Goal: Find specific page/section: Find specific page/section

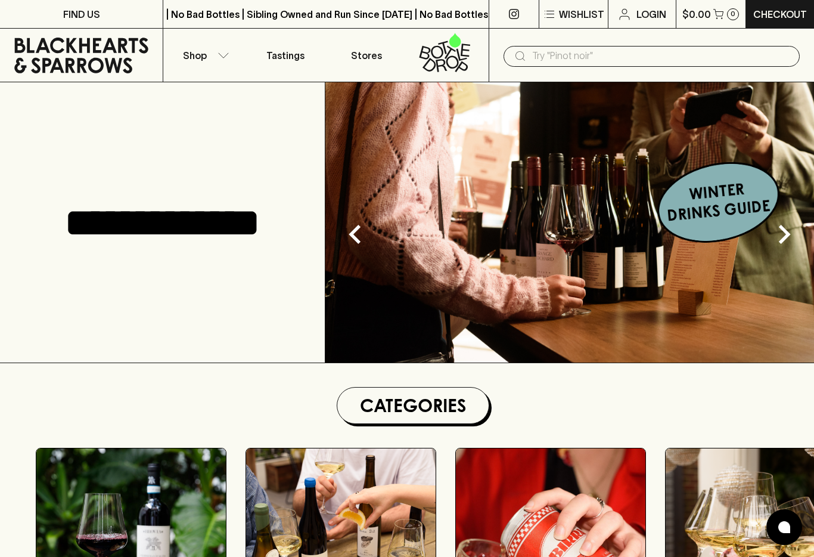
click at [640, 62] on input "text" at bounding box center [661, 55] width 258 height 19
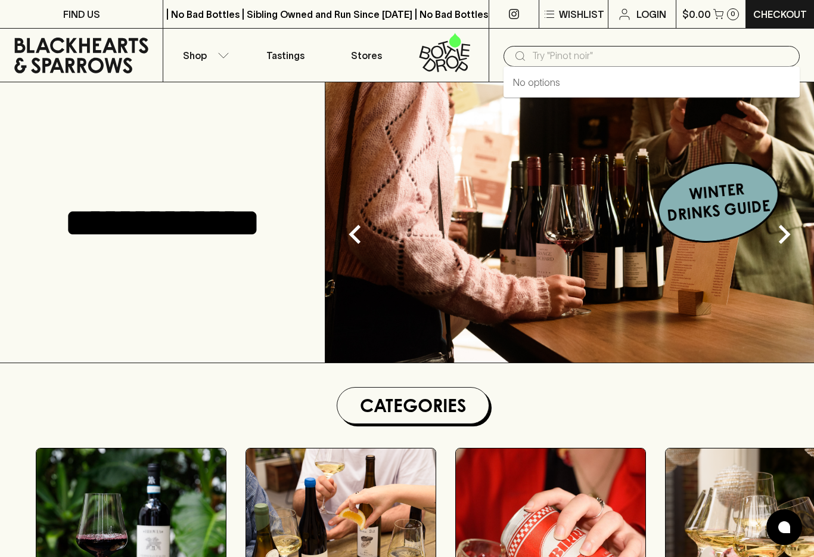
click at [607, 55] on input "text" at bounding box center [661, 55] width 258 height 19
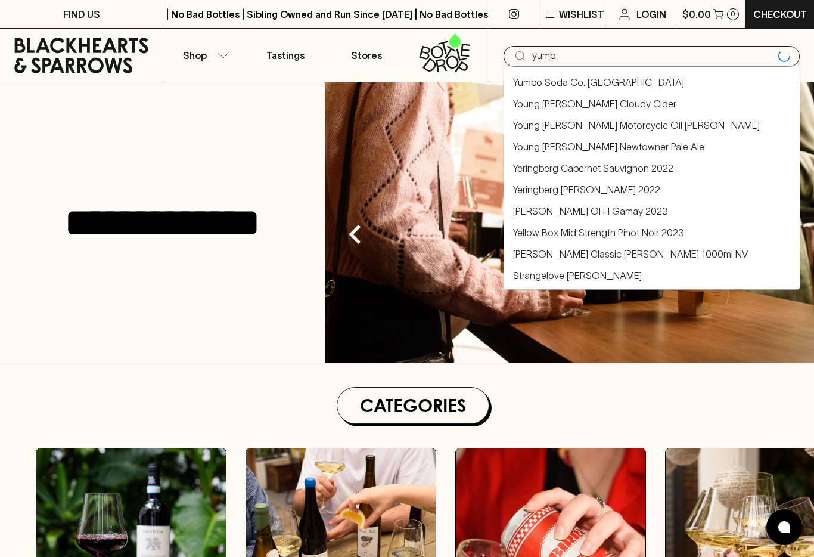
type input "yumbo"
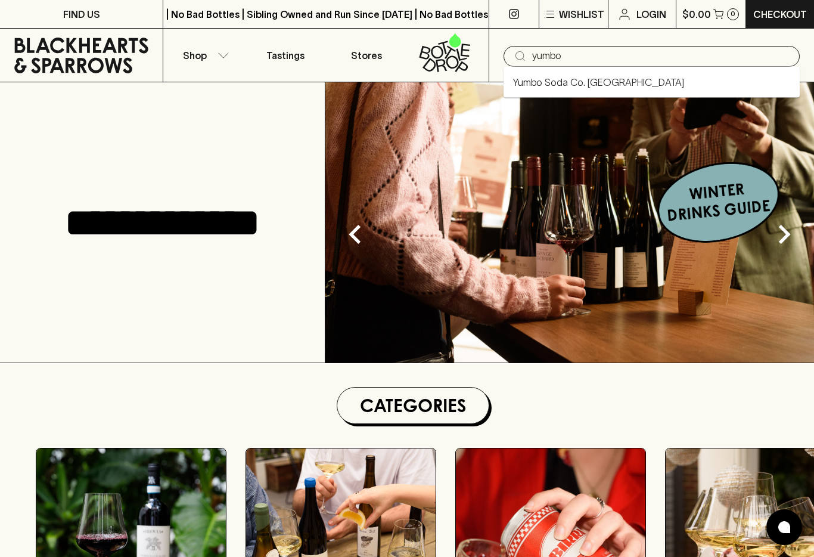
click at [599, 80] on link "Yumbo Soda Co. [GEOGRAPHIC_DATA]" at bounding box center [598, 82] width 171 height 14
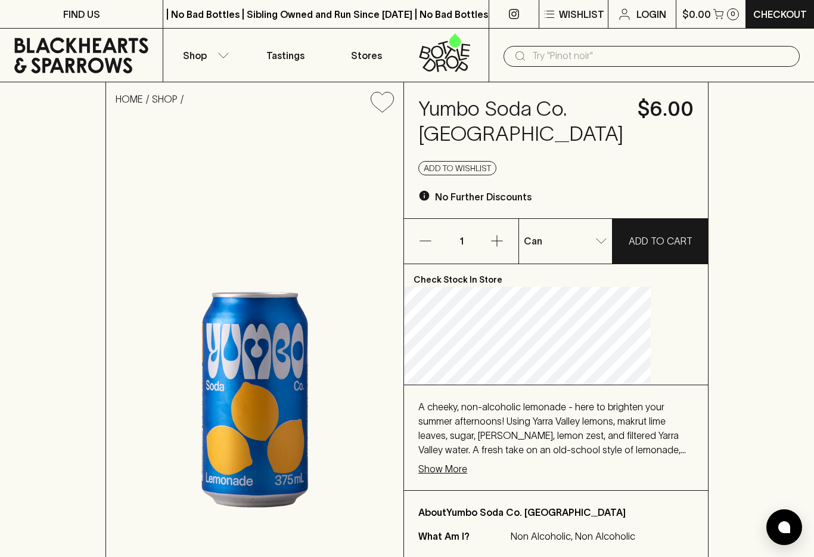
click at [548, 55] on input "text" at bounding box center [661, 55] width 258 height 19
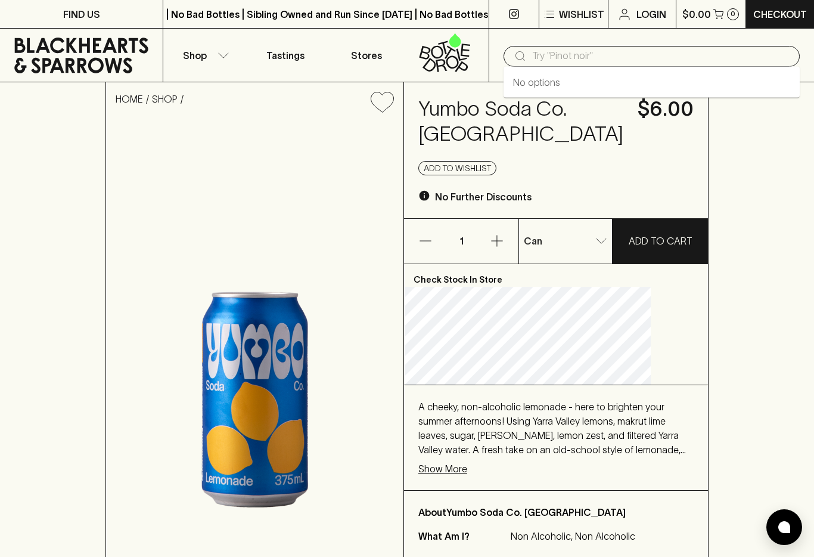
click at [490, 105] on h4 "Yumbo Soda Co. [GEOGRAPHIC_DATA]" at bounding box center [520, 122] width 205 height 50
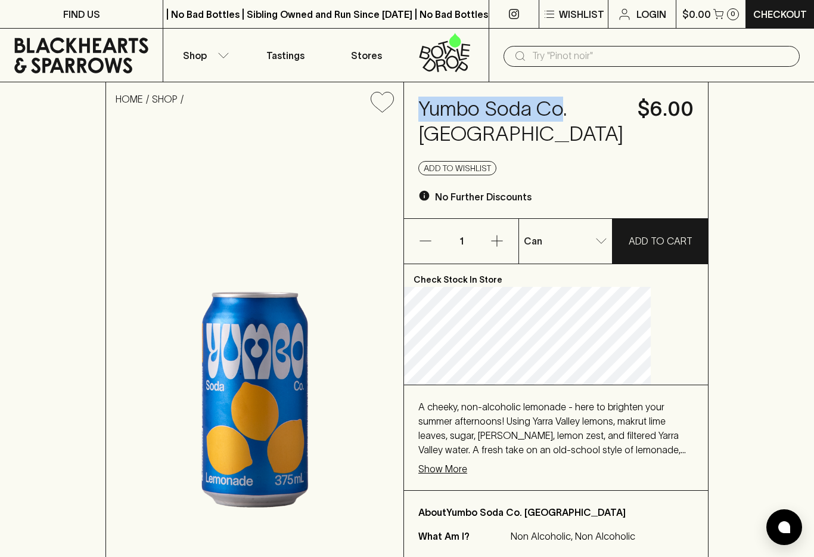
copy h4 "Yumbo Soda Co"
click at [551, 58] on input "text" at bounding box center [661, 55] width 258 height 19
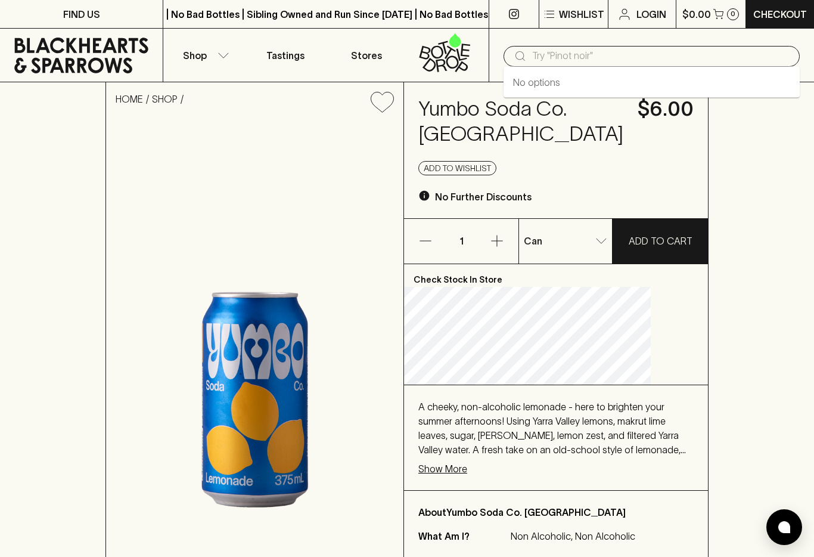
paste input "Yumbo Soda Co"
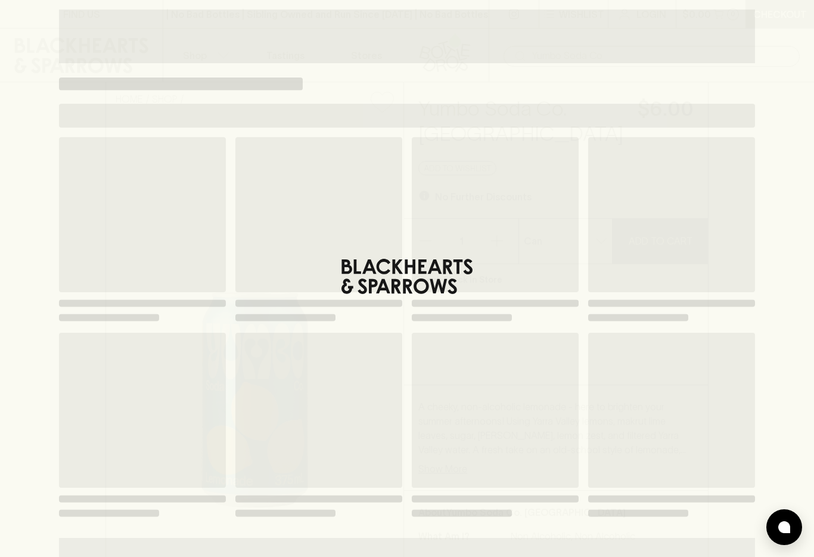
type input "Yumbo Soda Co"
